Goal: Transaction & Acquisition: Download file/media

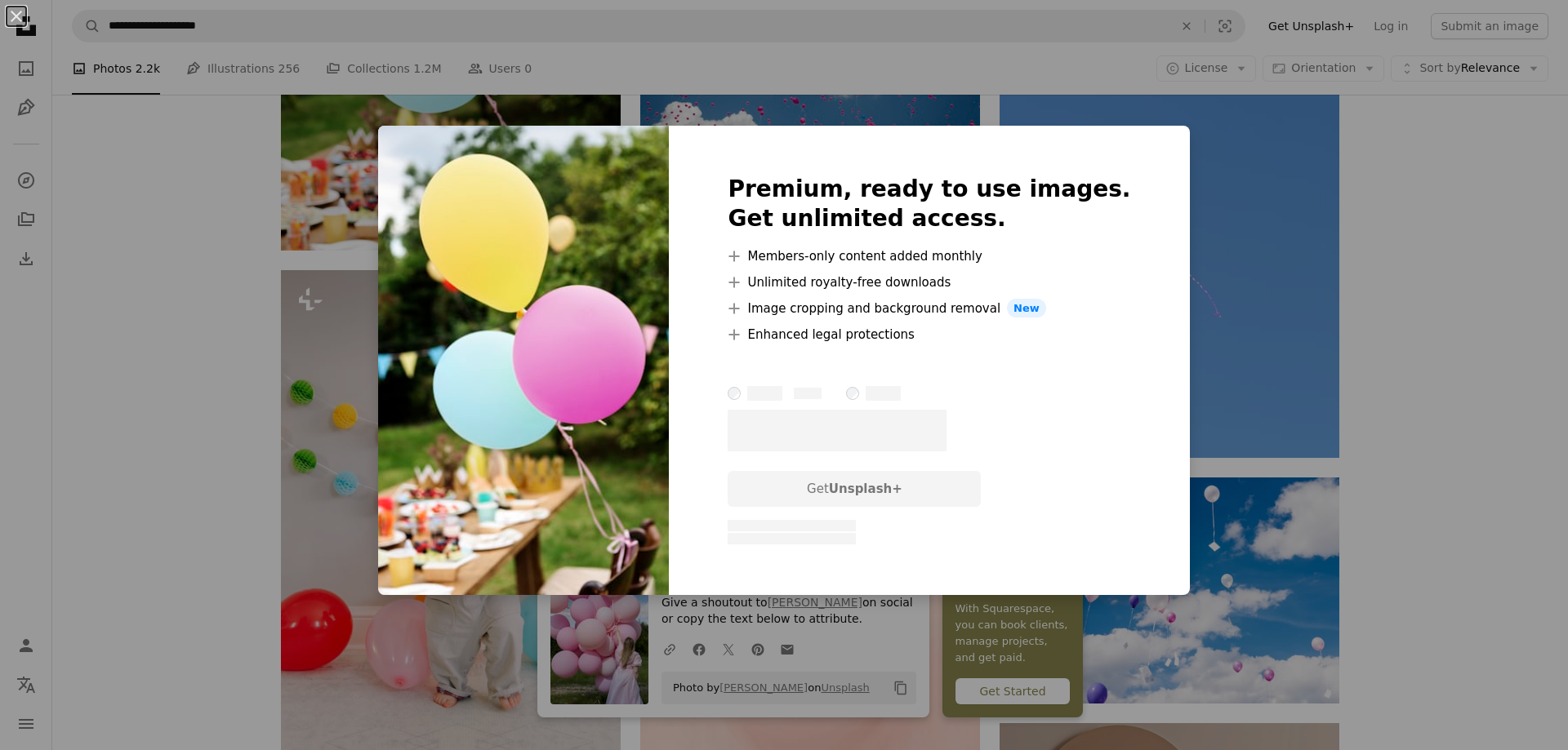
scroll to position [4817, 0]
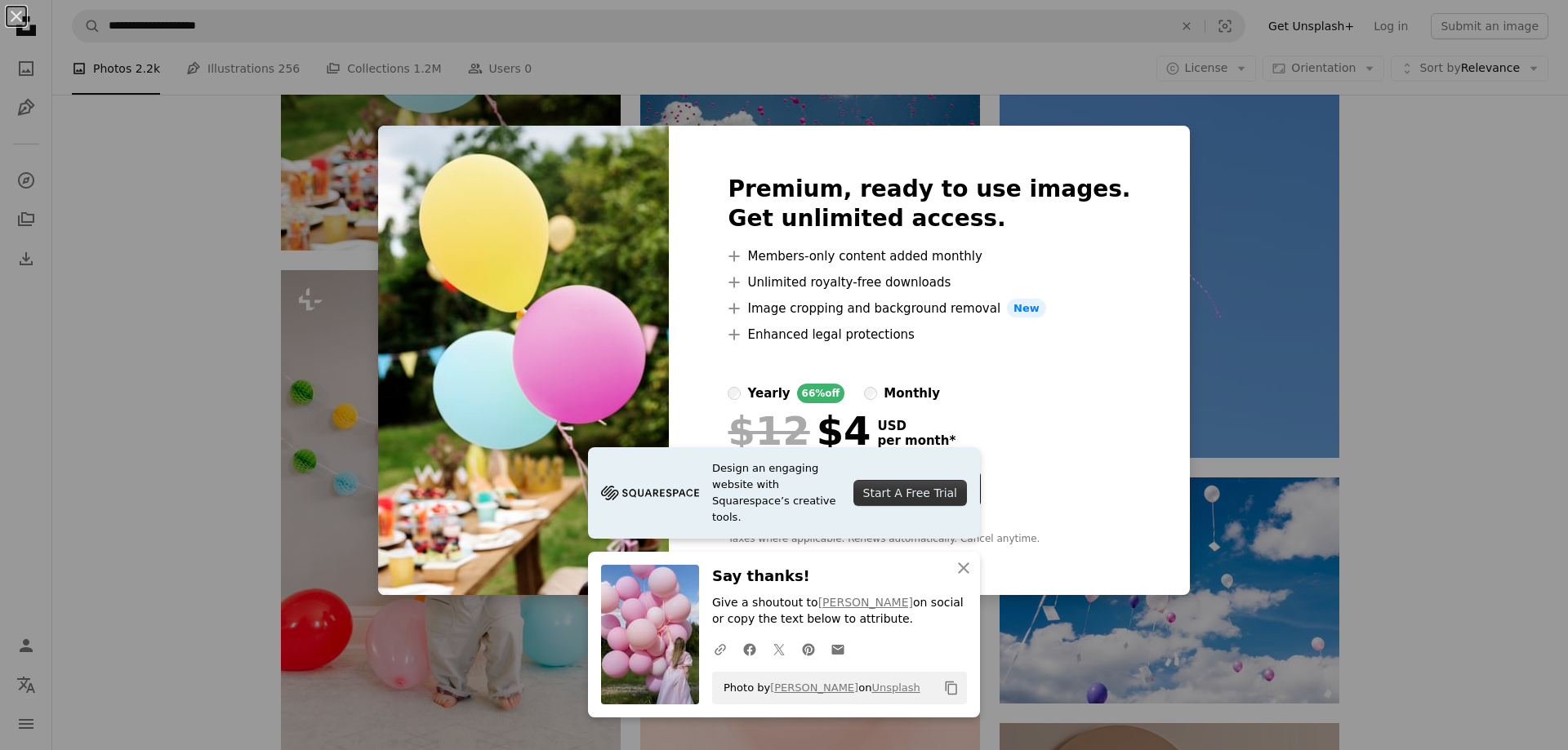
click at [1477, 255] on div "An X shape Premium, ready to use images. Get unlimited access. A plus sign Memb…" at bounding box center [784, 375] width 1568 height 750
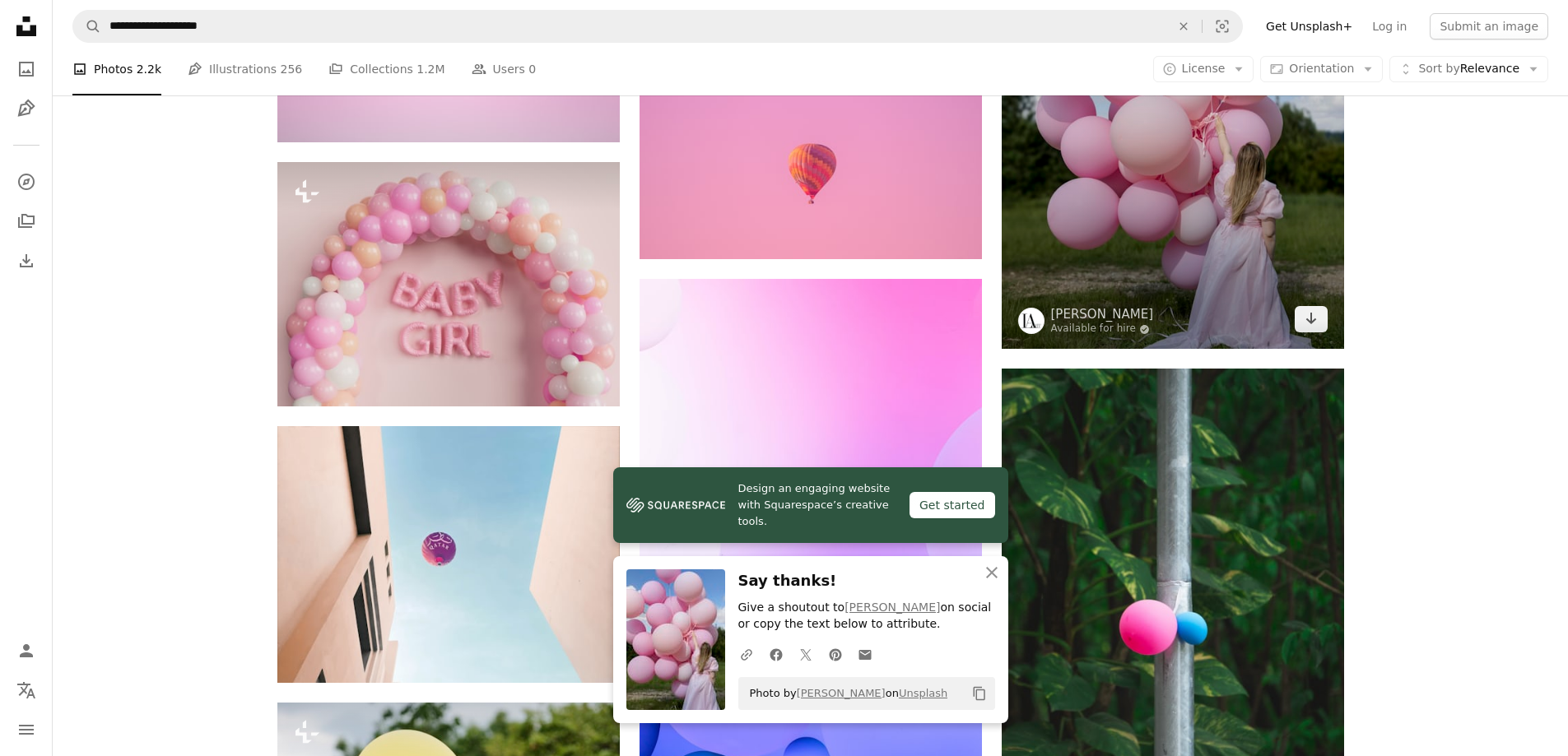
scroll to position [3786, 0]
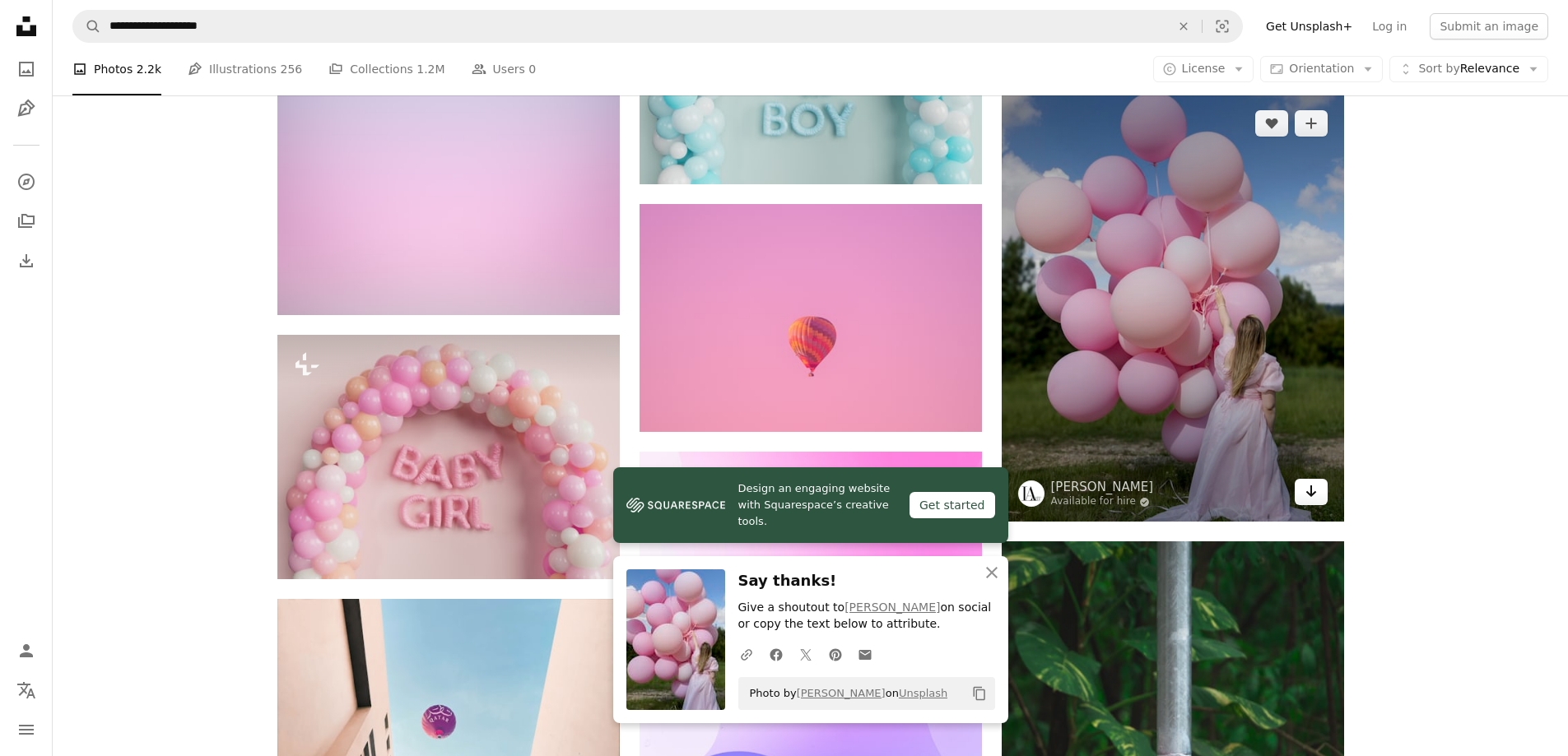
click at [1312, 488] on icon "Arrow pointing down" at bounding box center [1310, 492] width 13 height 20
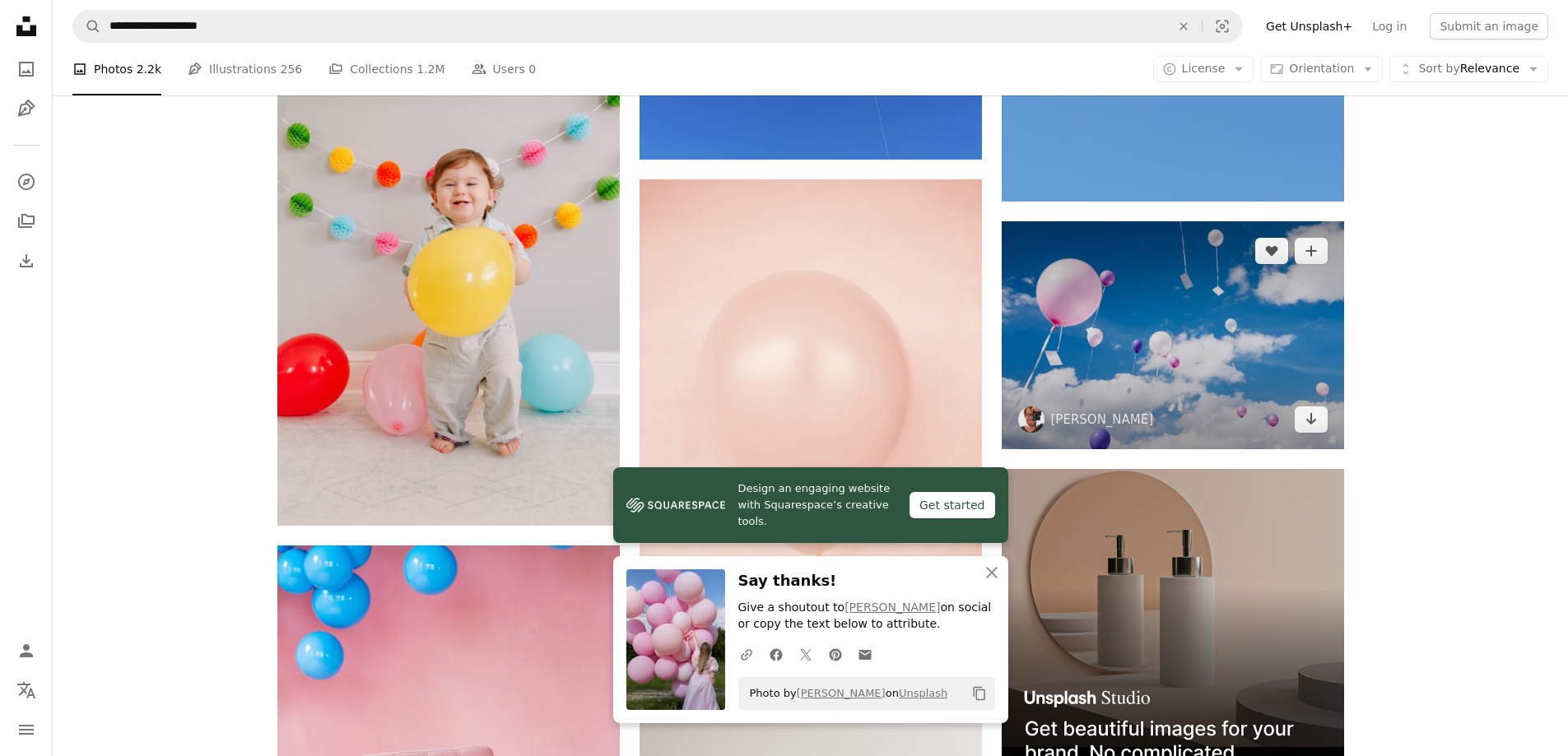
scroll to position [5103, 0]
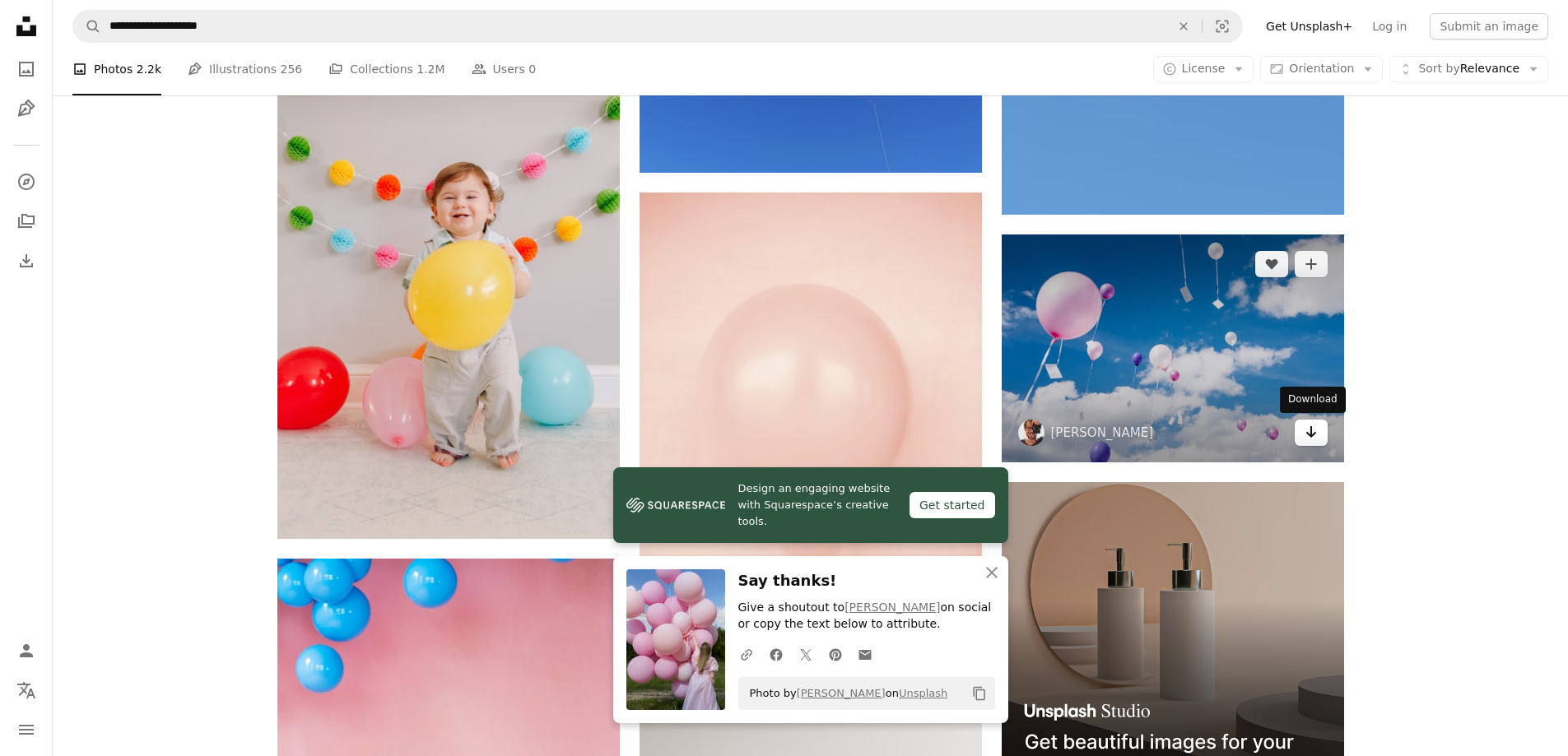
click at [1322, 437] on link "Arrow pointing down" at bounding box center [1311, 432] width 33 height 26
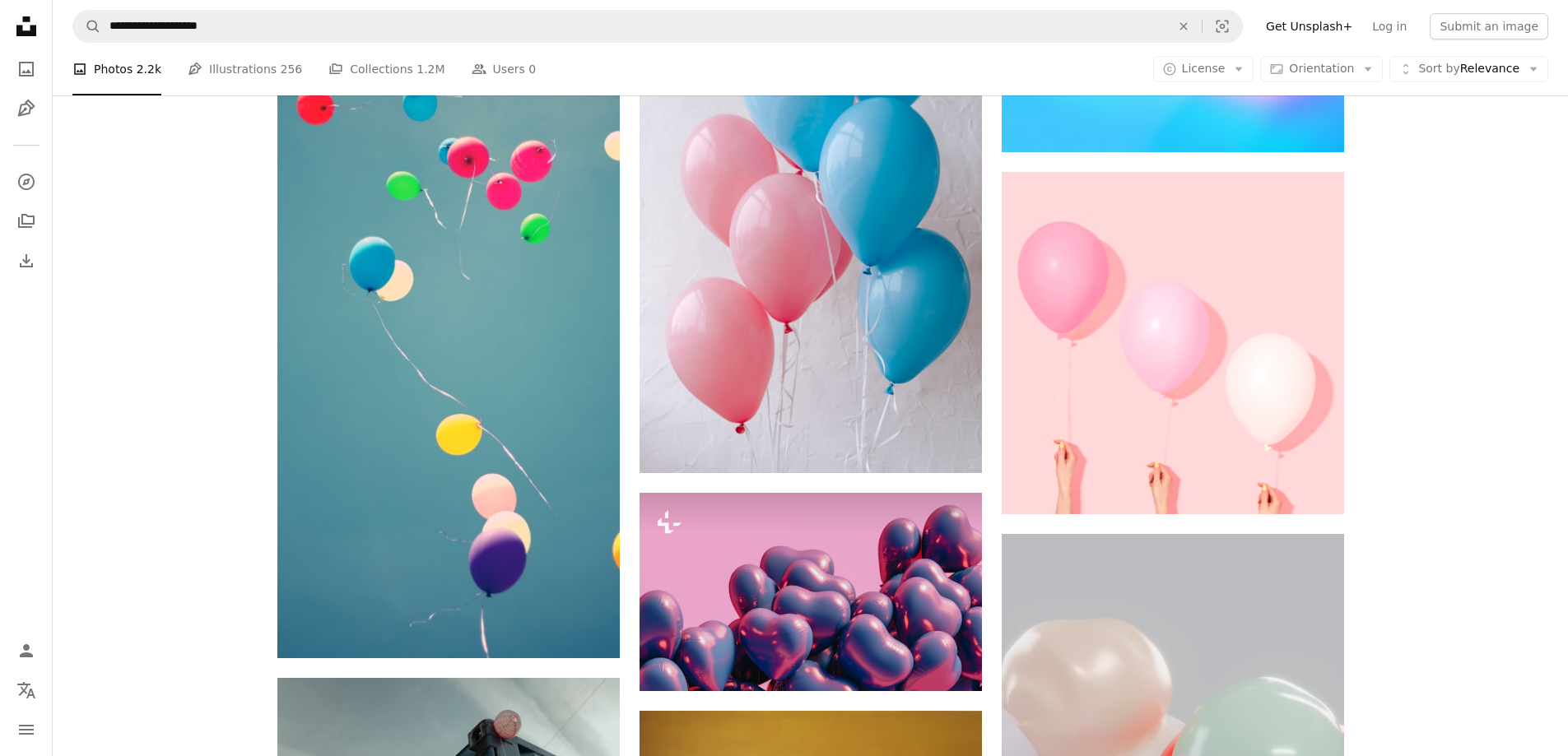
scroll to position [6913, 0]
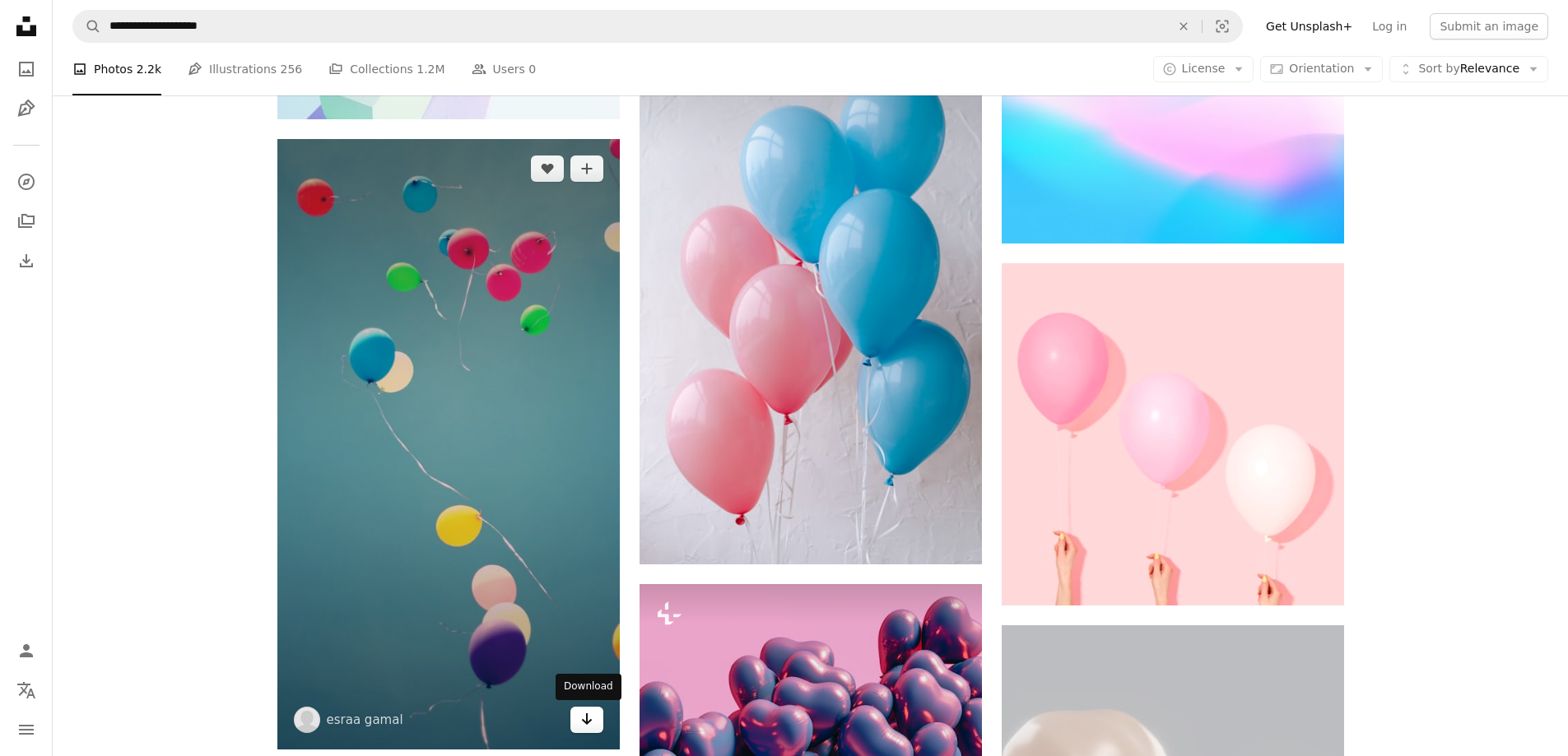
click at [591, 725] on icon "Arrow pointing down" at bounding box center [586, 719] width 13 height 20
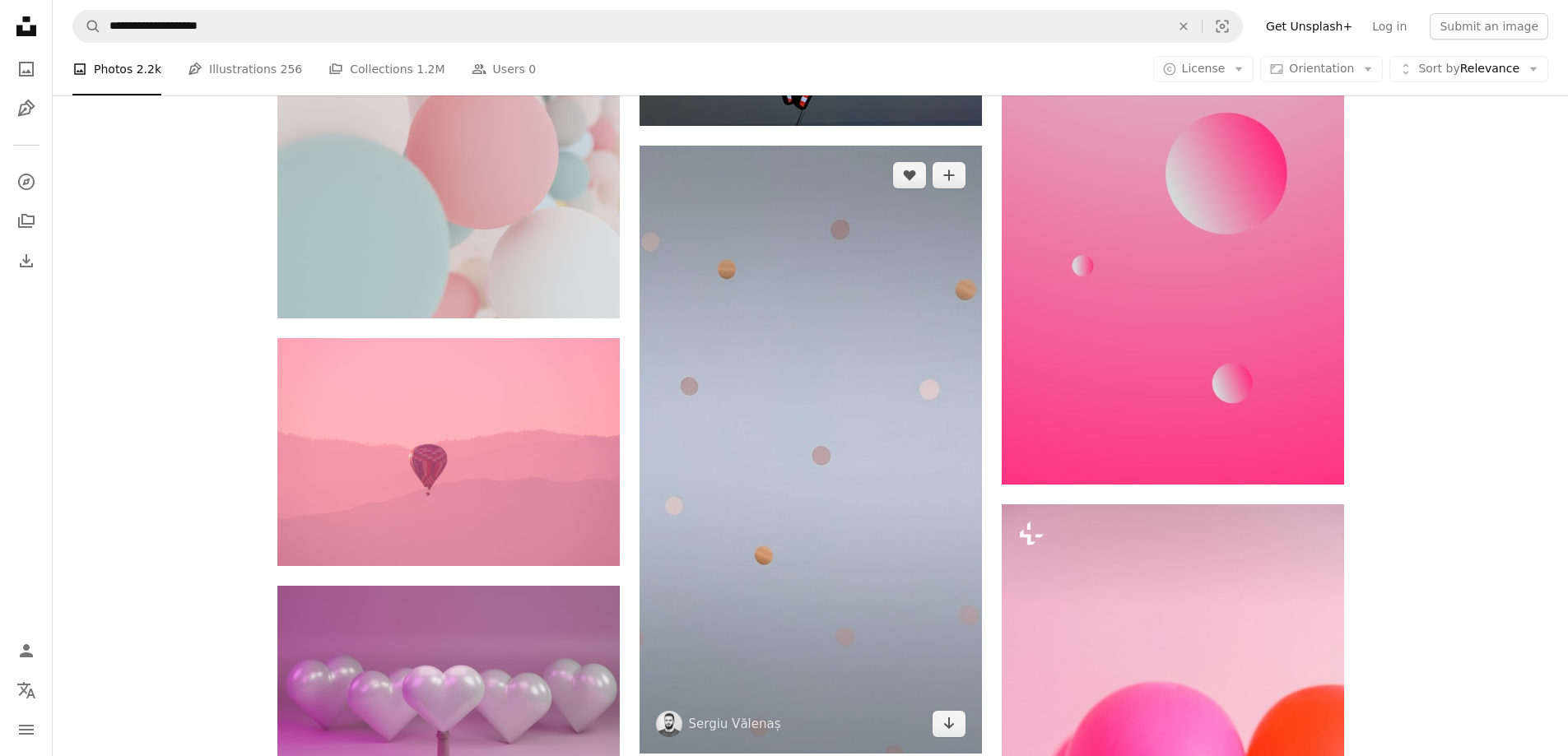
scroll to position [17776, 0]
